Goal: Information Seeking & Learning: Learn about a topic

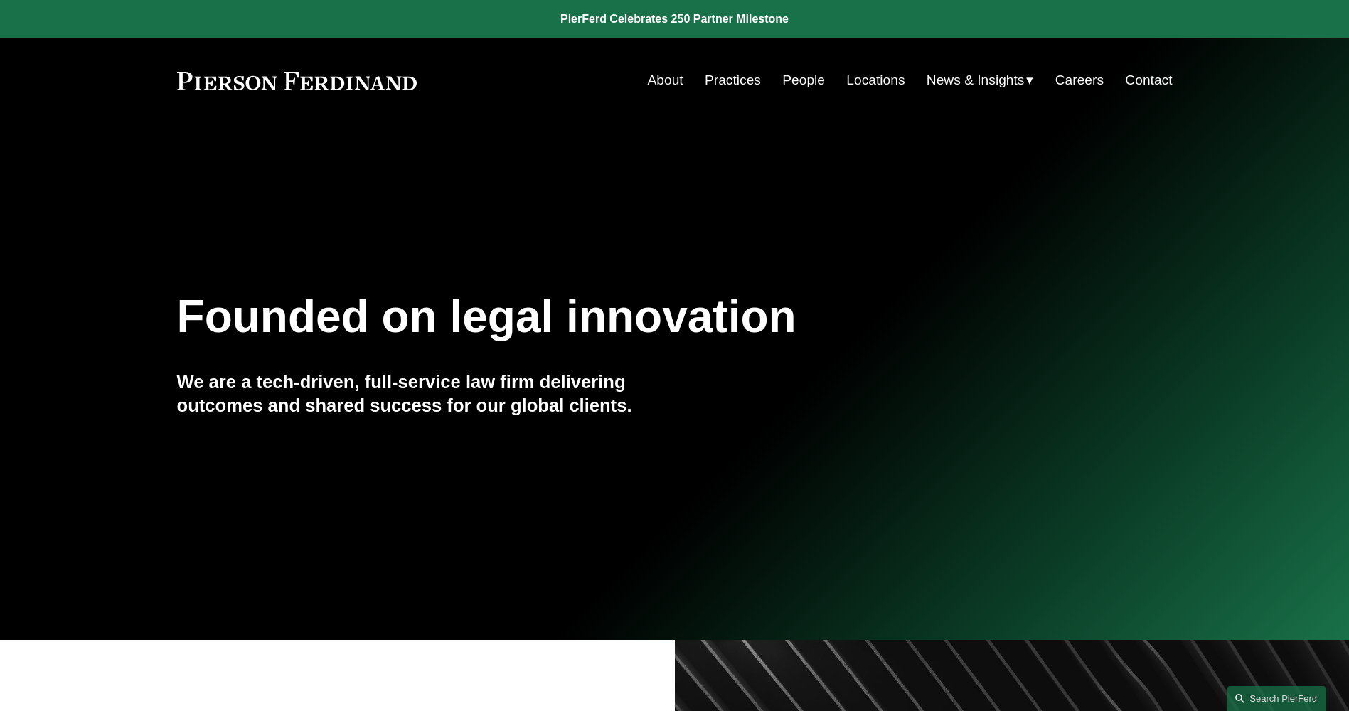
click at [791, 82] on link "People" at bounding box center [803, 80] width 43 height 27
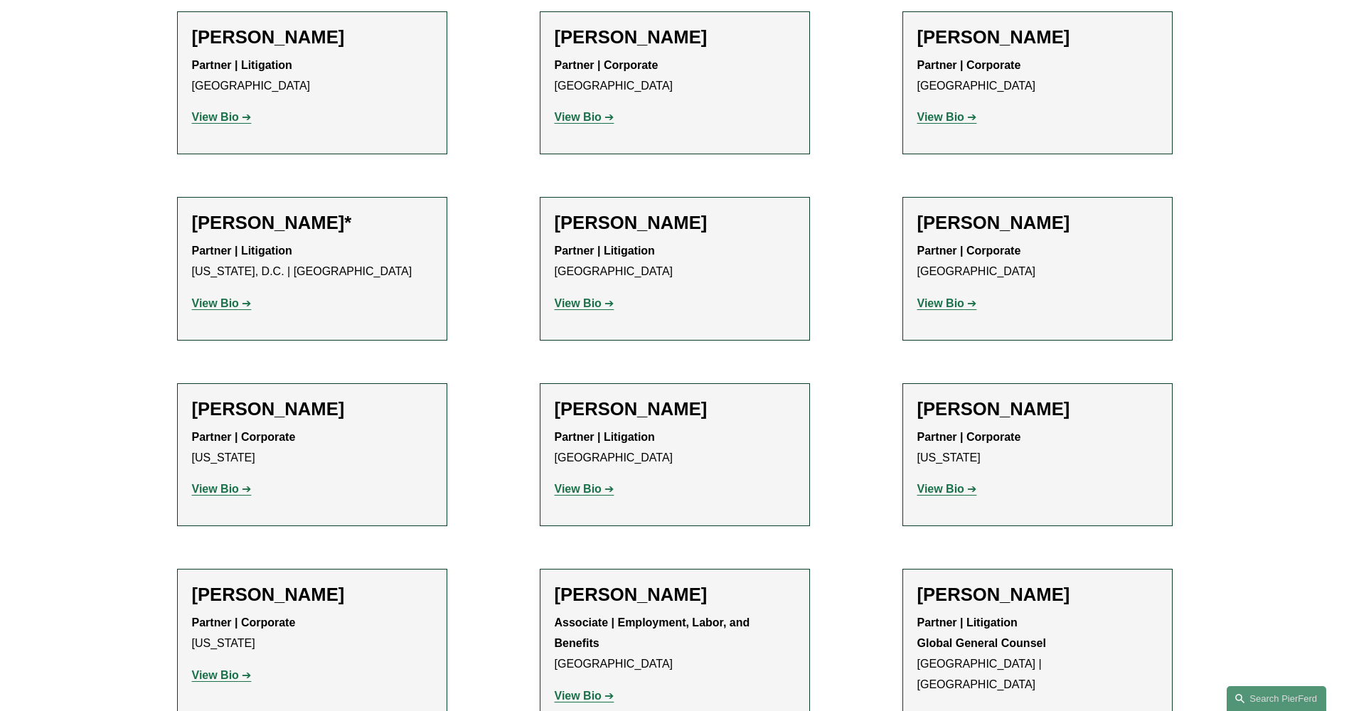
scroll to position [6470, 0]
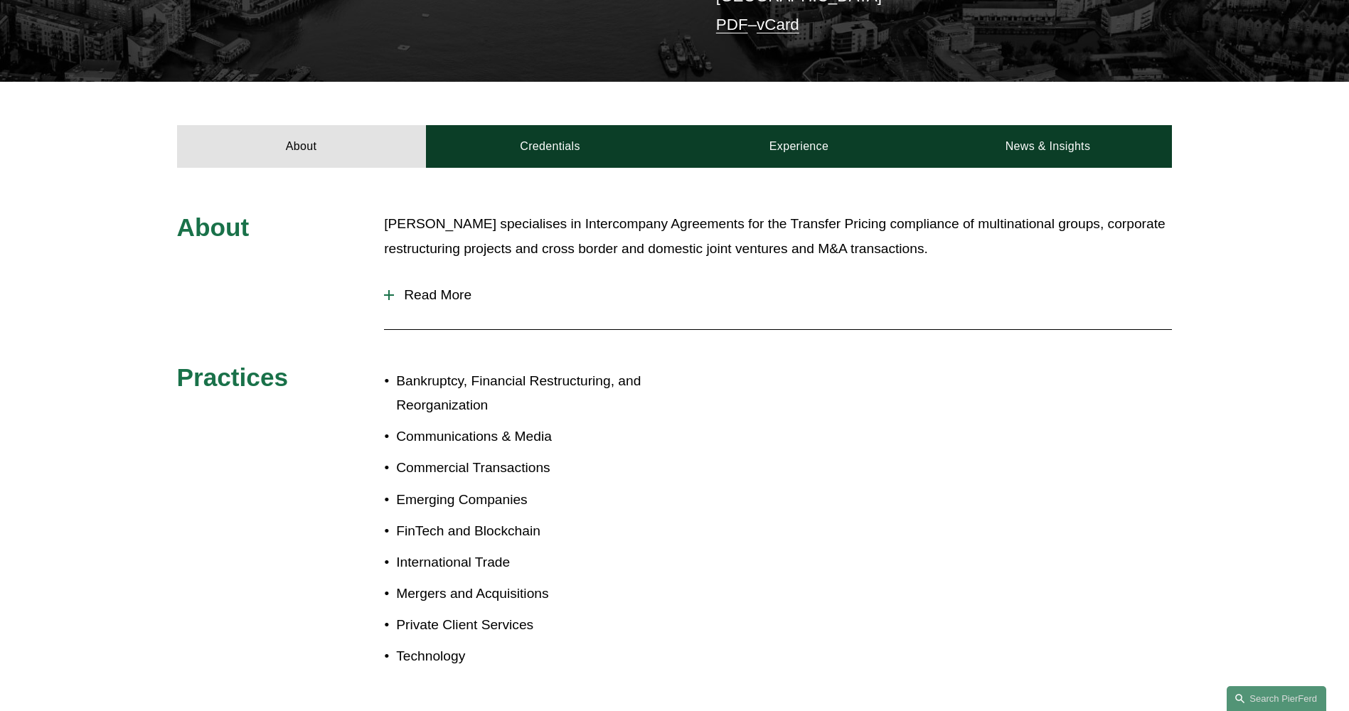
scroll to position [339, 0]
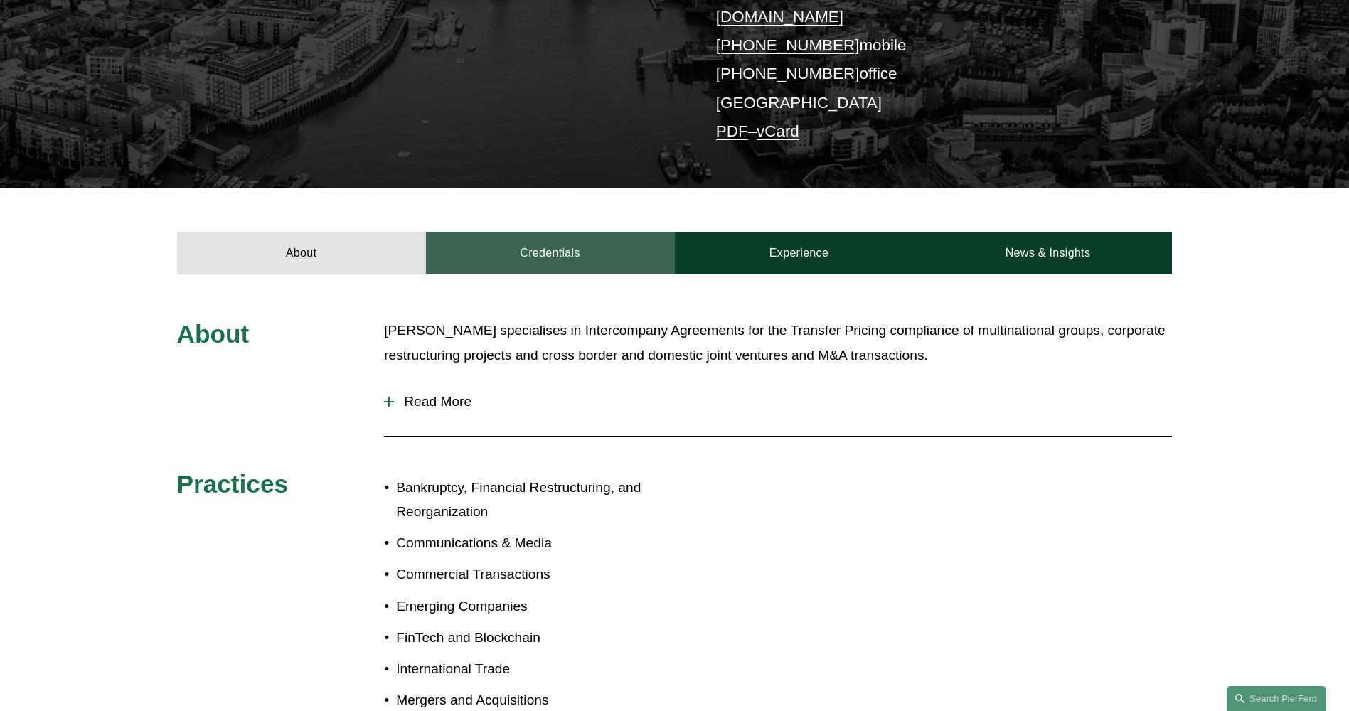
click at [535, 232] on link "Credentials" at bounding box center [550, 253] width 249 height 43
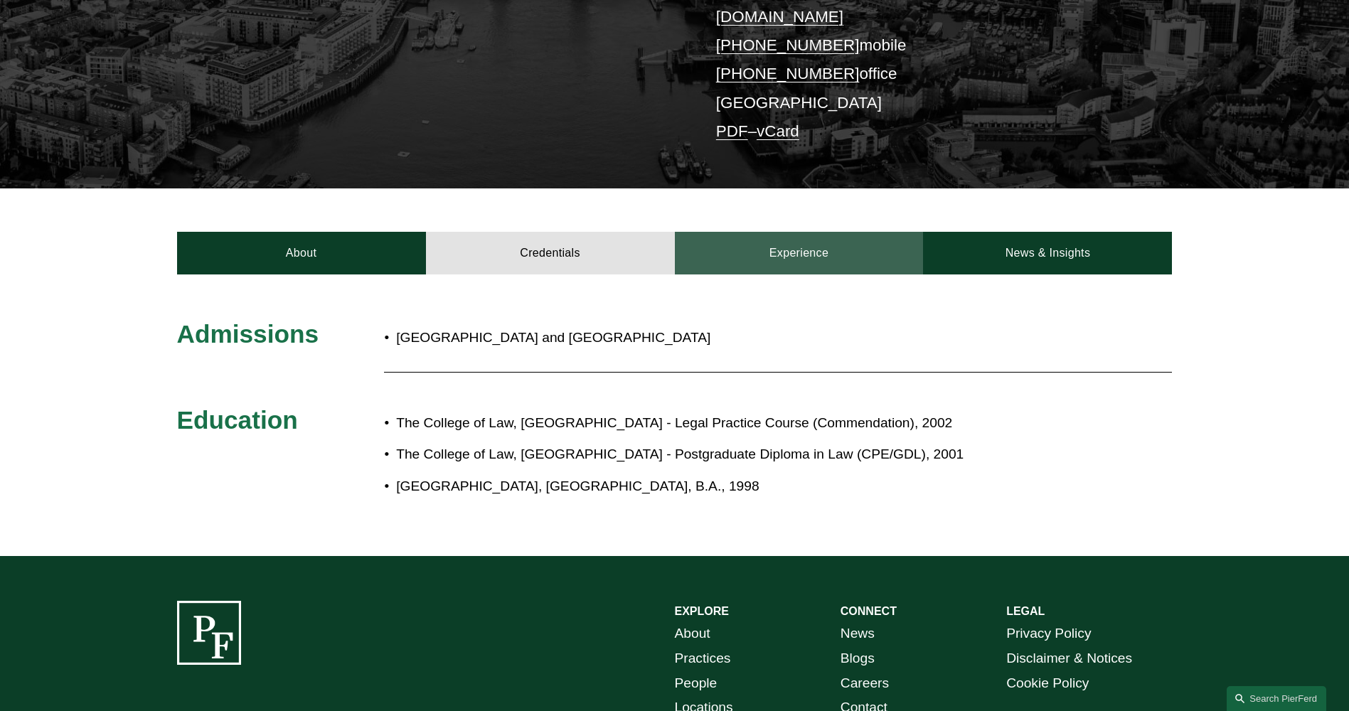
click at [757, 232] on link "Experience" at bounding box center [799, 253] width 249 height 43
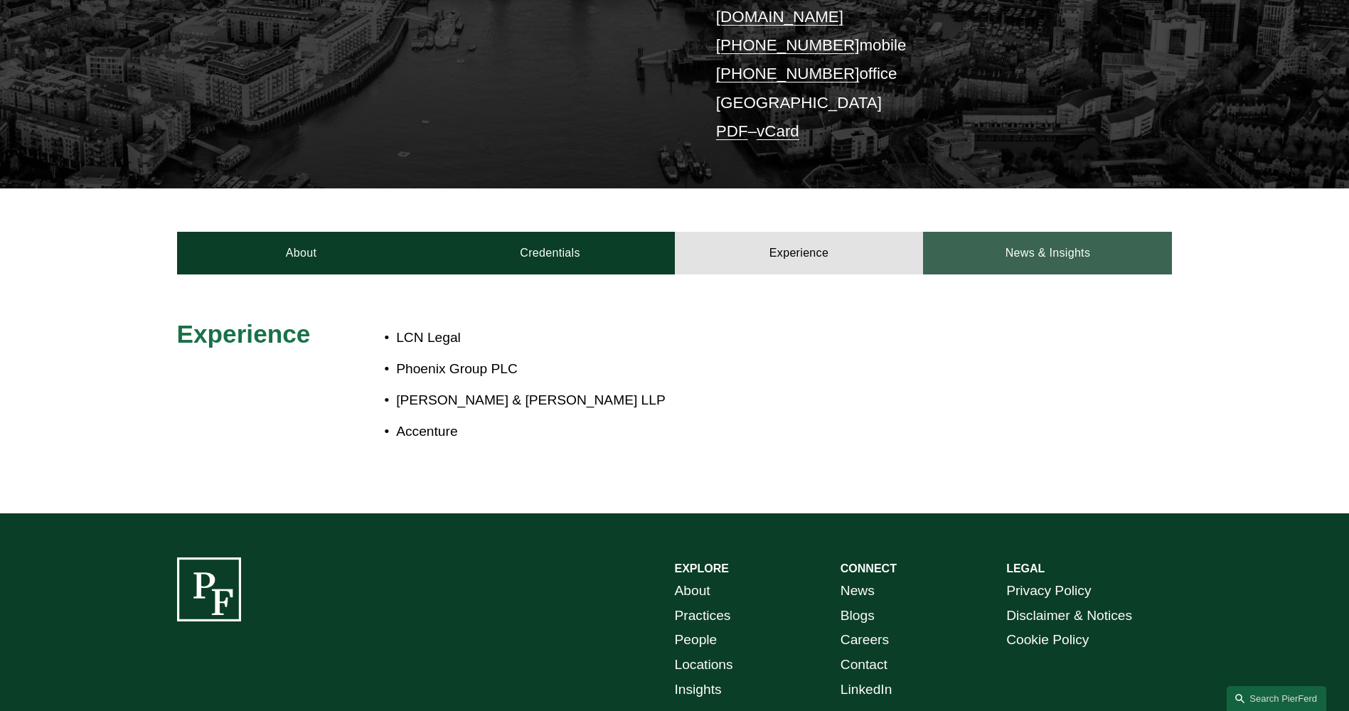
click at [1005, 232] on link "News & Insights" at bounding box center [1047, 253] width 249 height 43
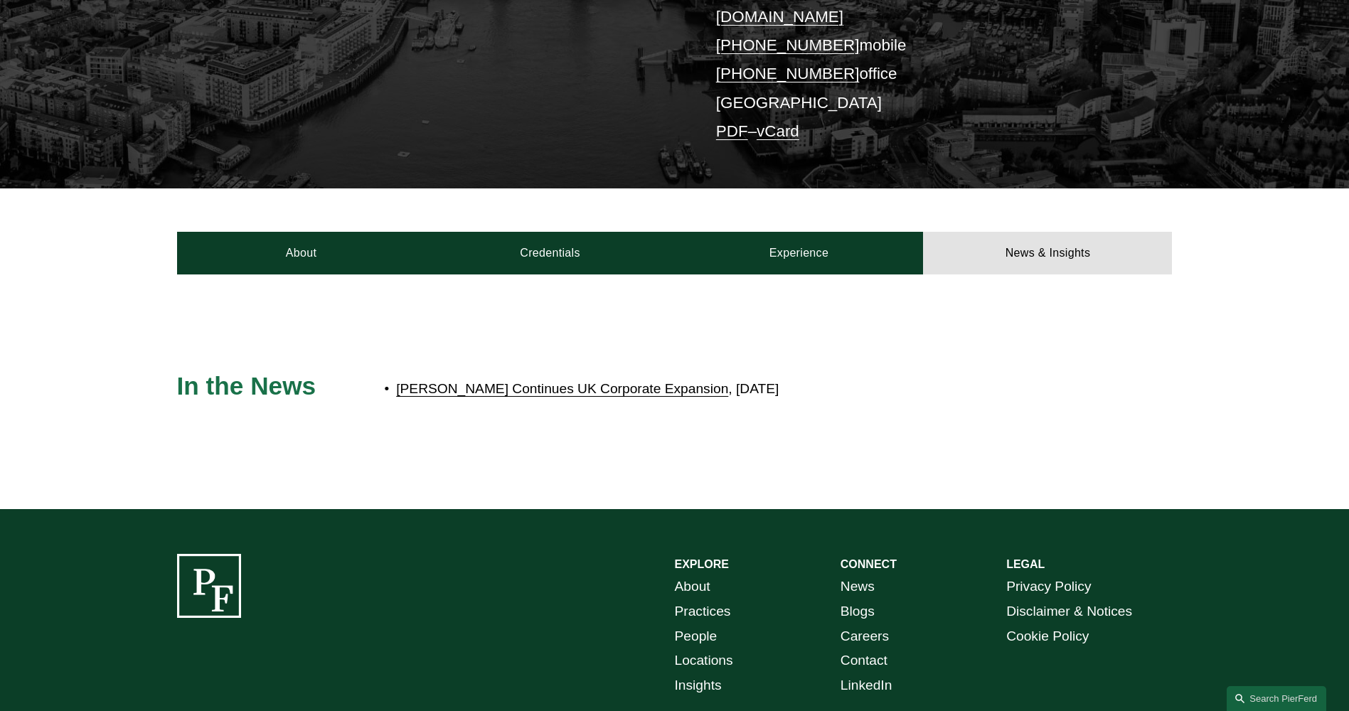
click at [530, 381] on link "[PERSON_NAME] Continues UK Corporate Expansion" at bounding box center [562, 388] width 332 height 15
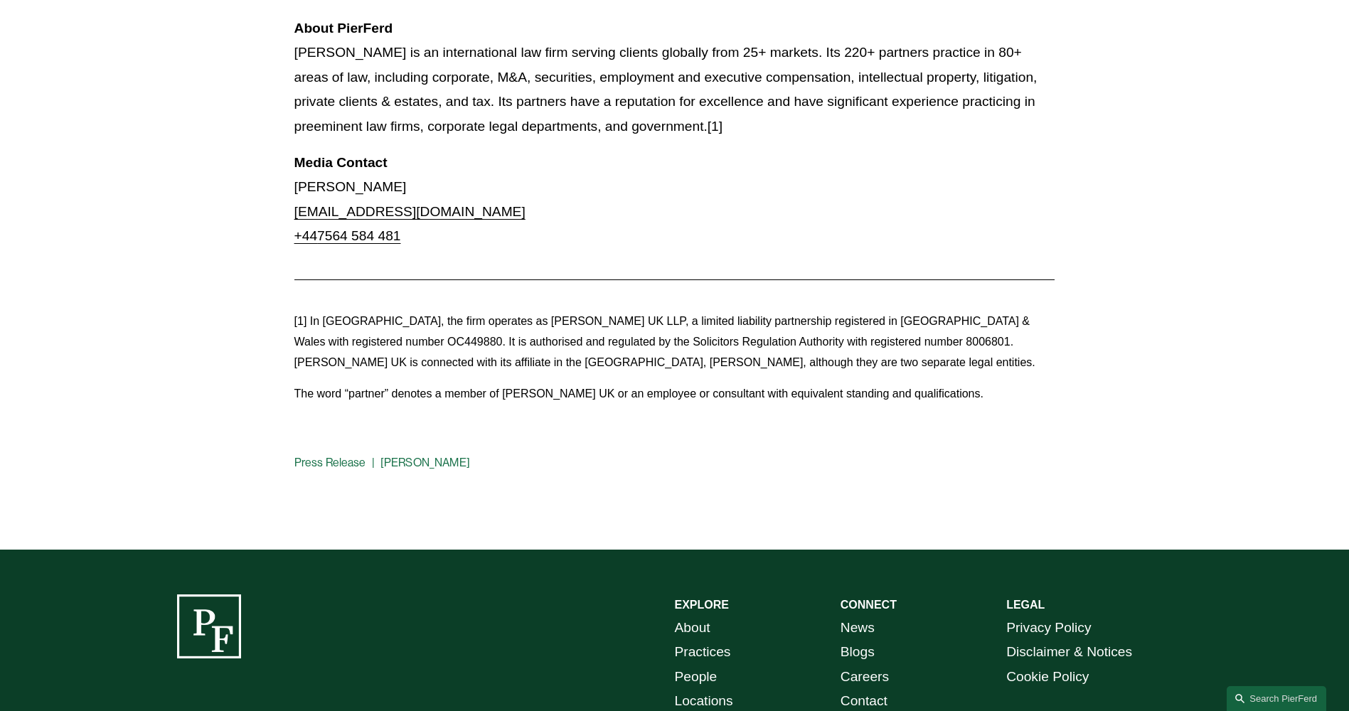
scroll to position [995, 0]
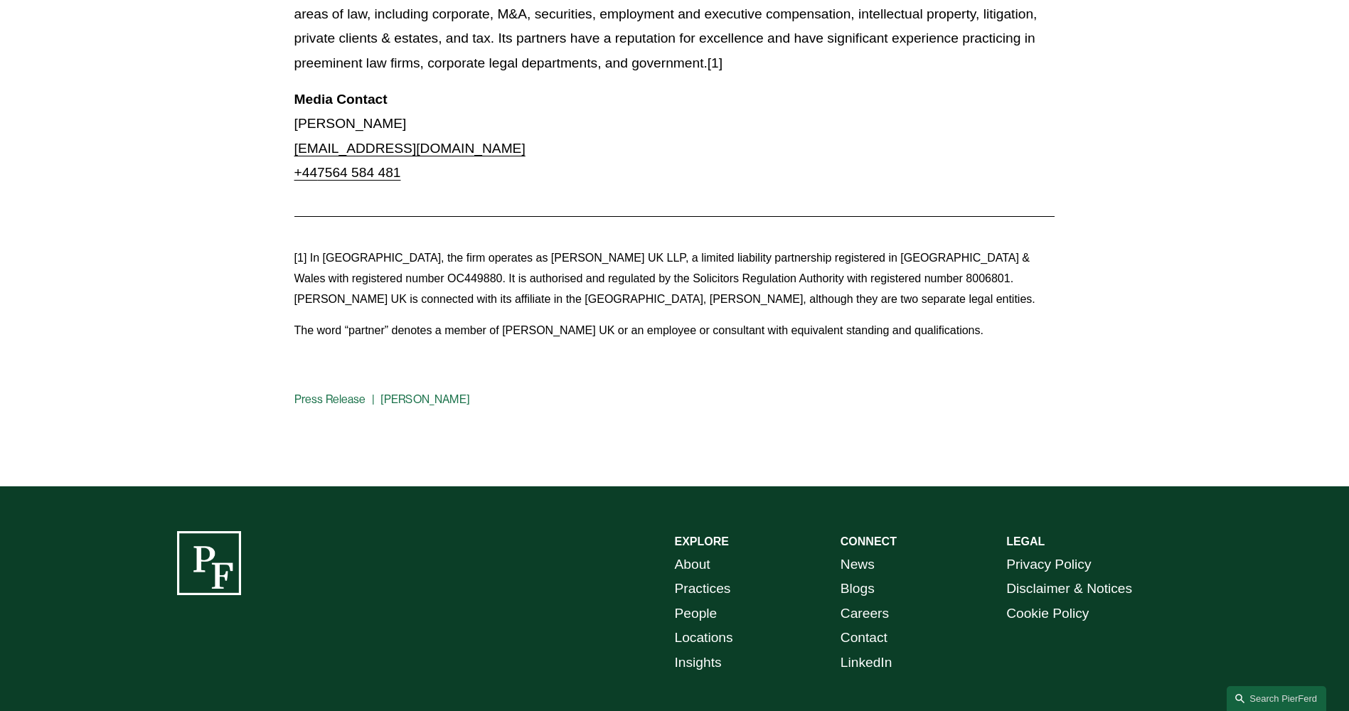
click at [340, 392] on link "Press Release" at bounding box center [330, 399] width 72 height 14
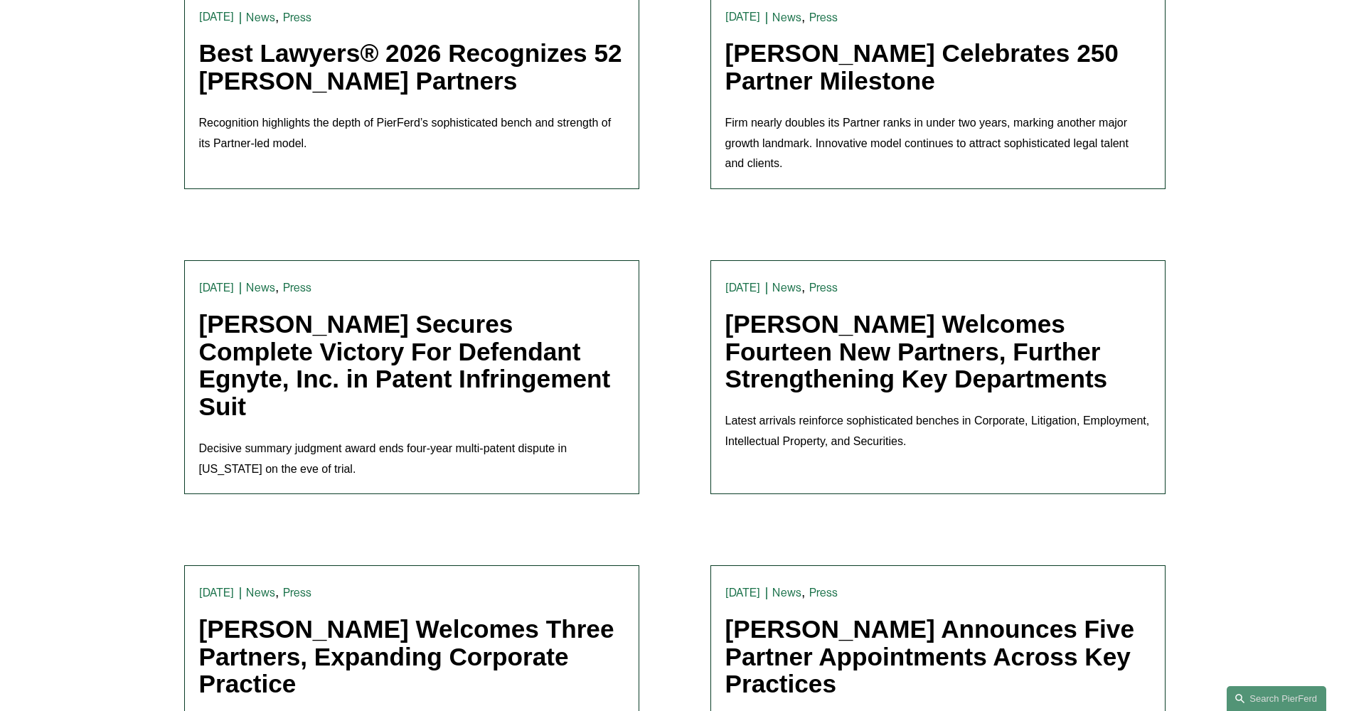
scroll to position [498, 0]
